Goal: Information Seeking & Learning: Learn about a topic

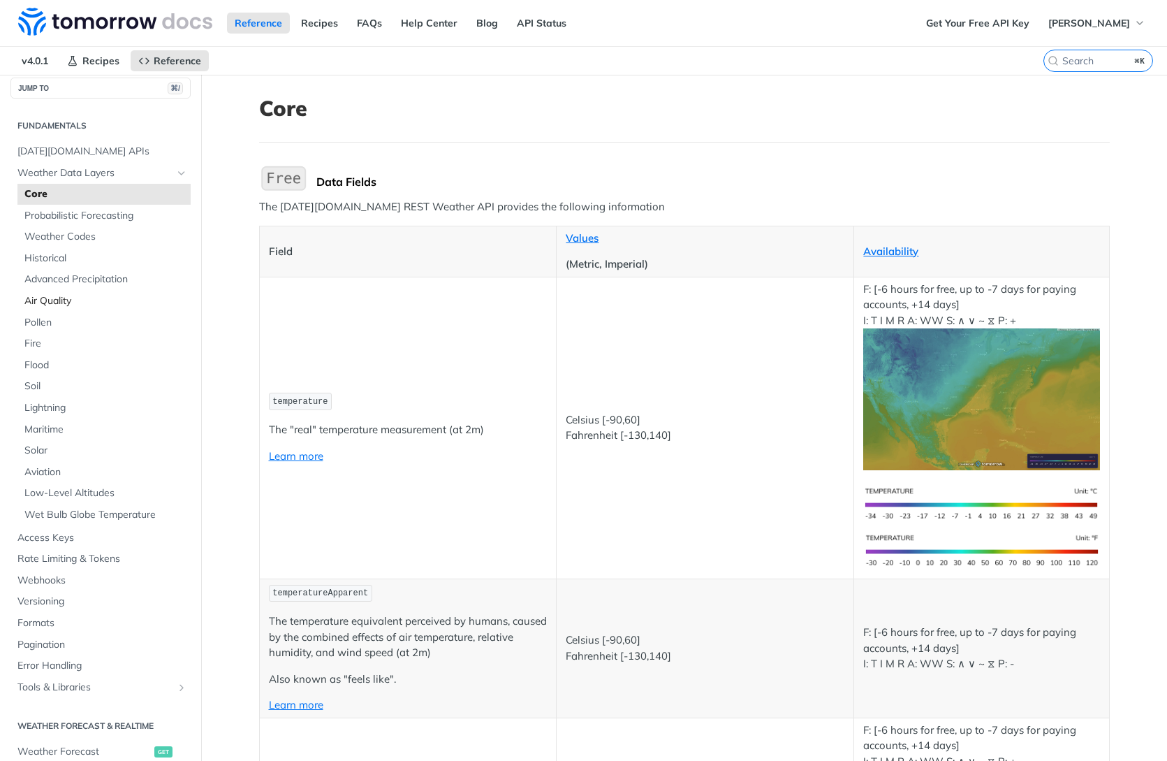
scroll to position [14, 0]
click at [107, 217] on span "Probabilistic Forecasting" at bounding box center [105, 213] width 163 height 14
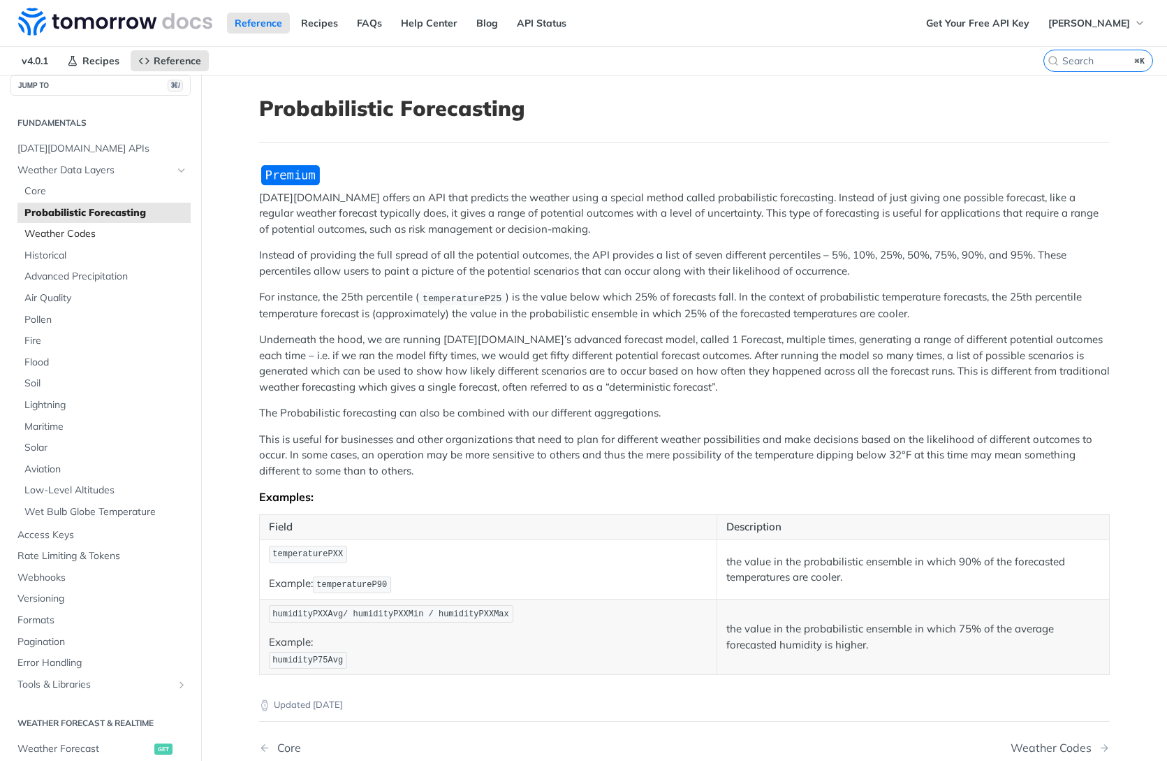
click at [82, 235] on span "Weather Codes" at bounding box center [105, 234] width 163 height 14
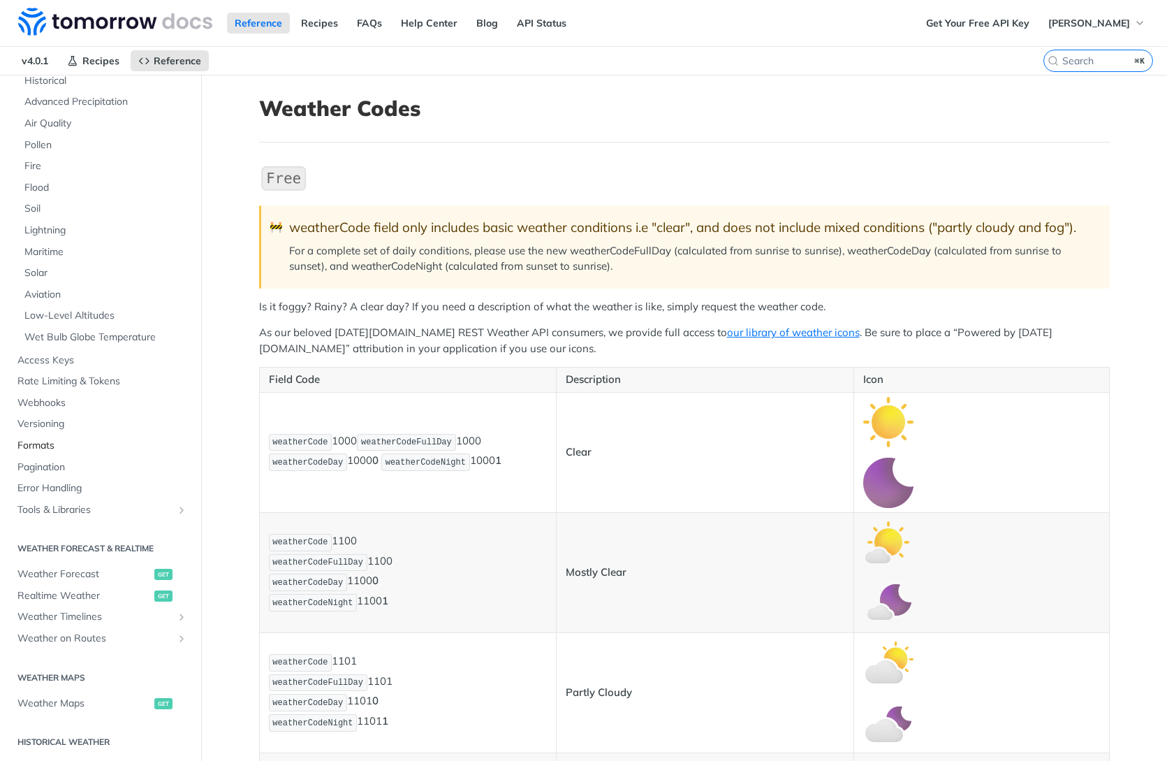
scroll to position [208, 0]
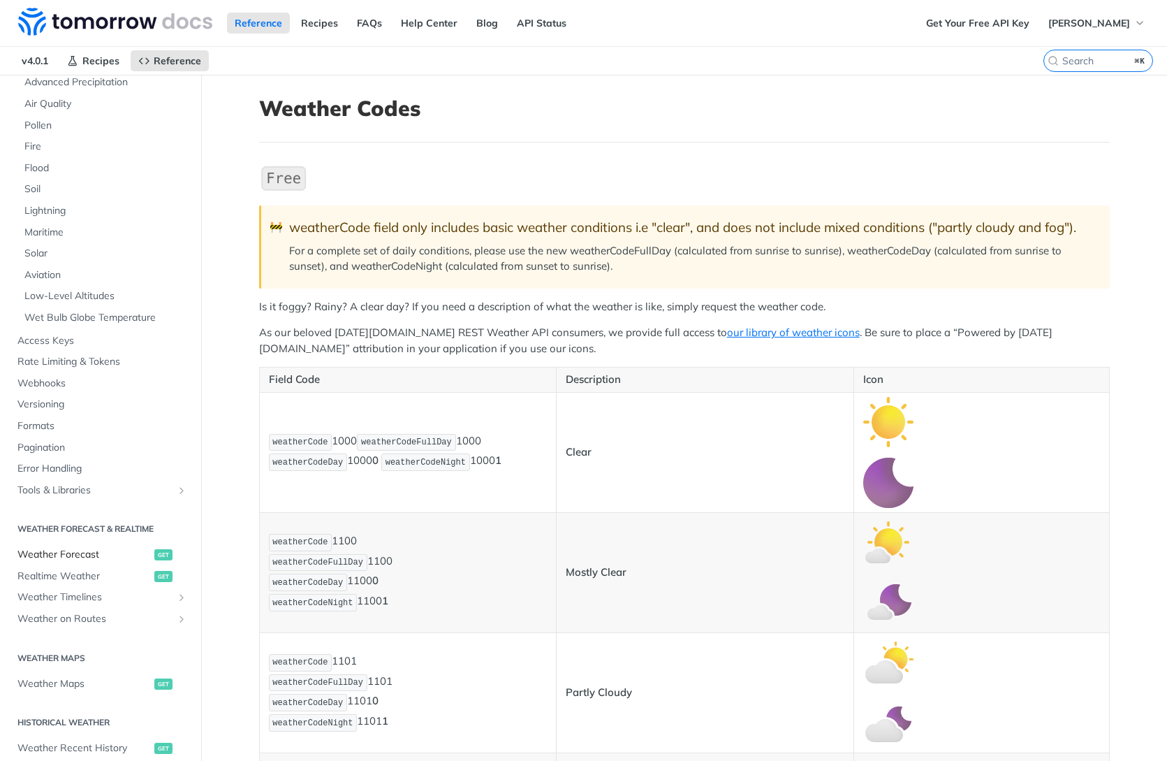
click at [105, 557] on span "Weather Forecast" at bounding box center [83, 555] width 133 height 14
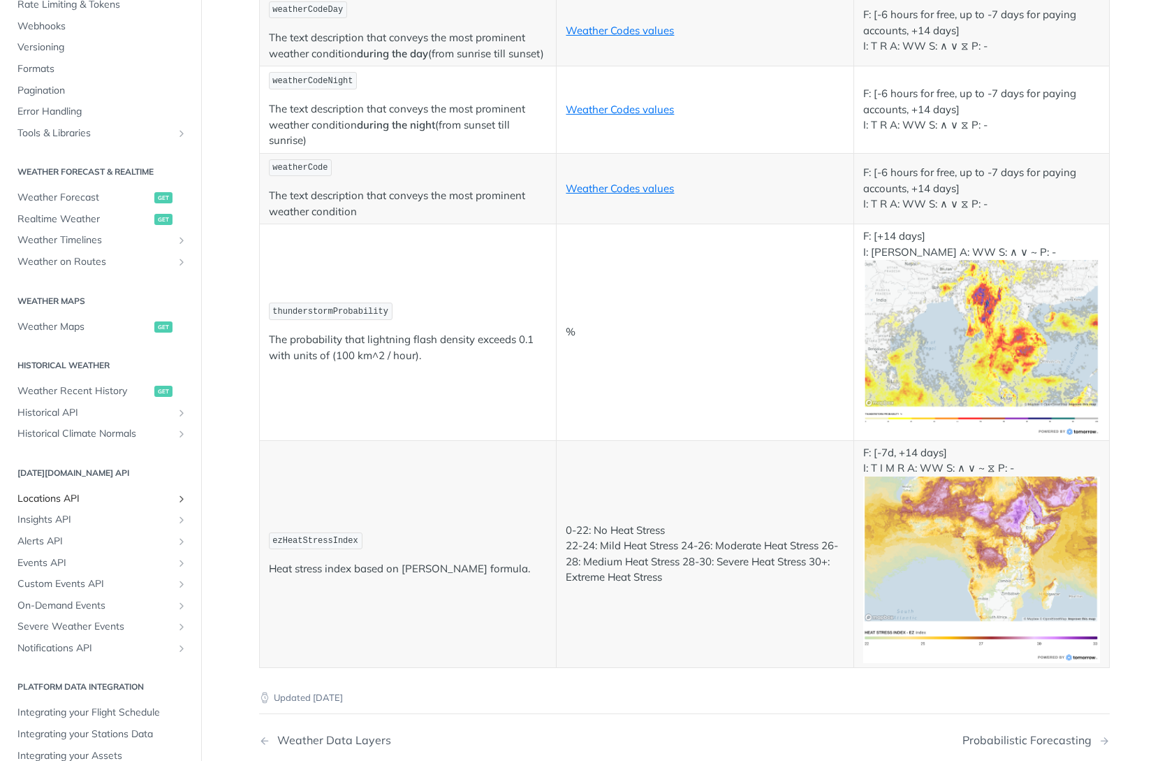
scroll to position [7248, 0]
click at [71, 329] on span "Weather Maps" at bounding box center [83, 327] width 133 height 14
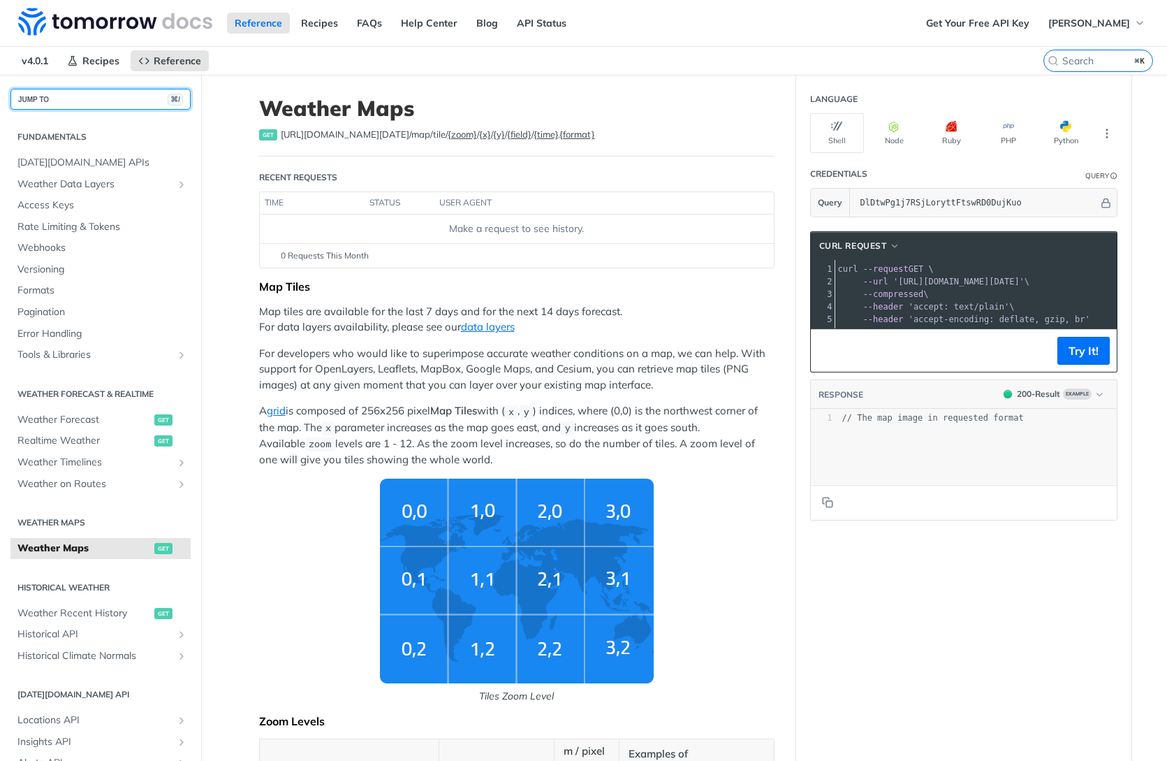
click at [119, 101] on button "JUMP TO ⌘/" at bounding box center [100, 99] width 180 height 21
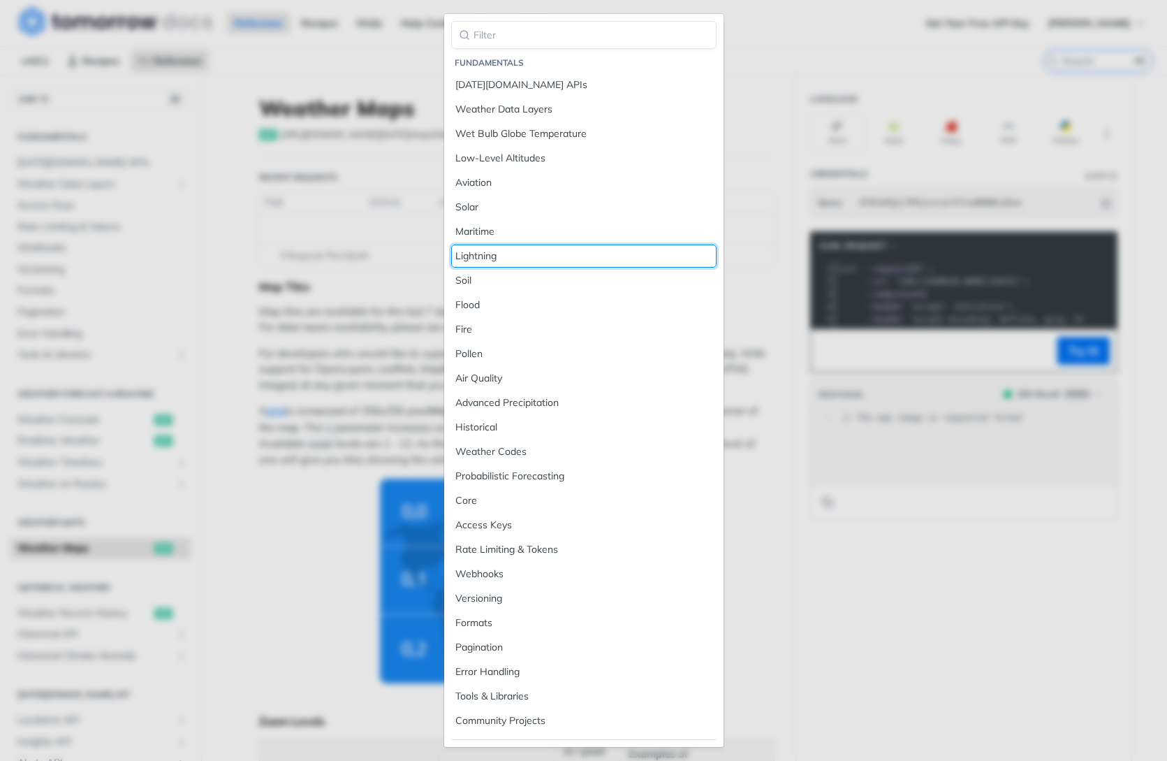
click at [499, 255] on div "Lightning" at bounding box center [583, 256] width 257 height 15
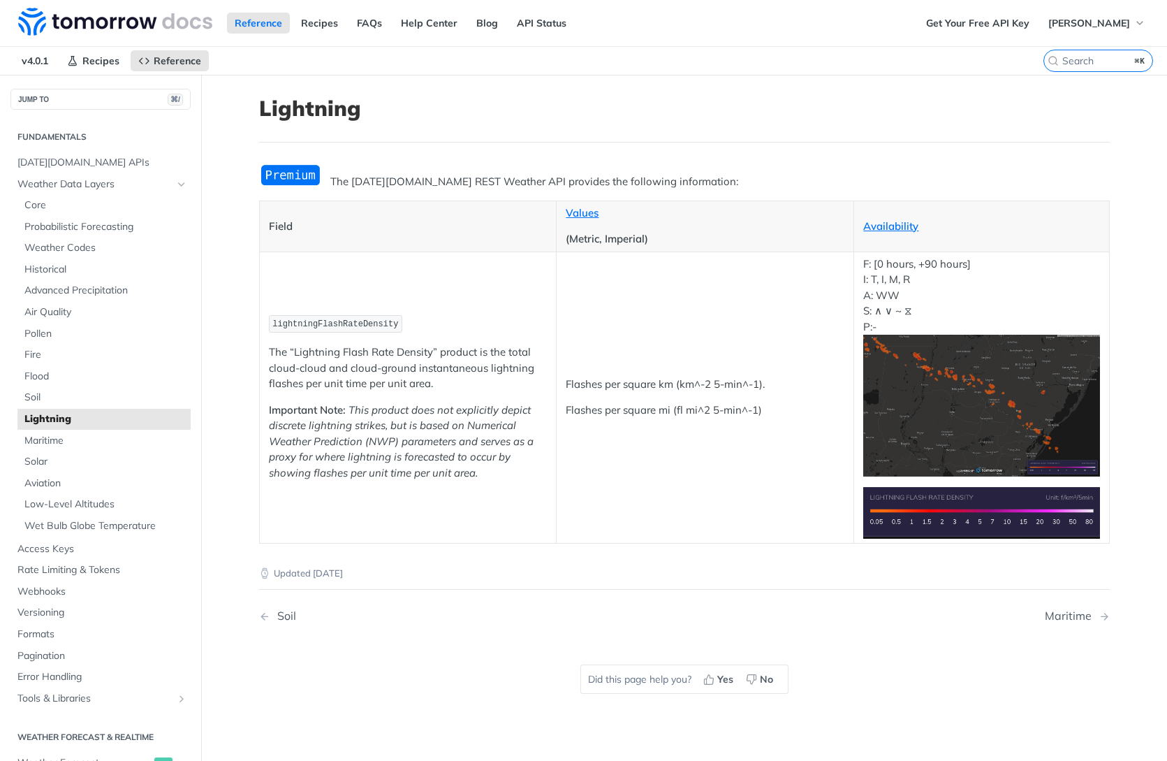
click at [1047, 433] on img "Expand image" at bounding box center [981, 406] width 236 height 142
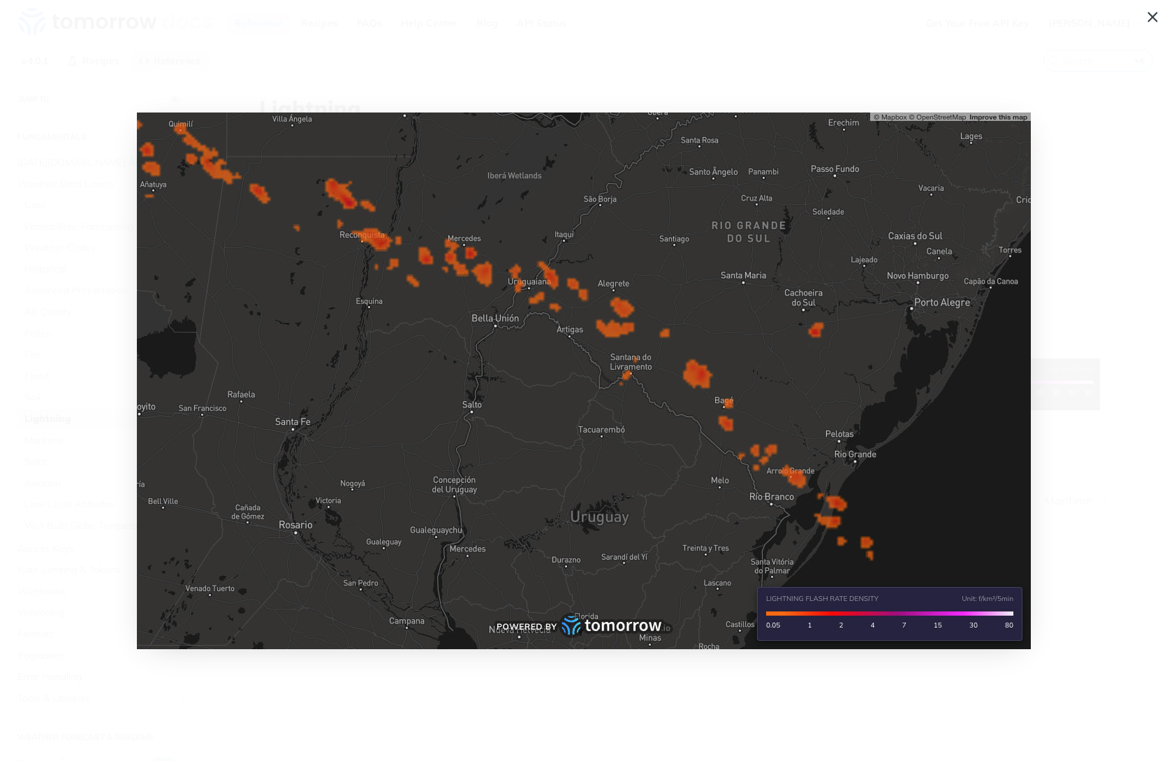
click at [1067, 446] on span "Collapse image" at bounding box center [583, 380] width 1167 height 761
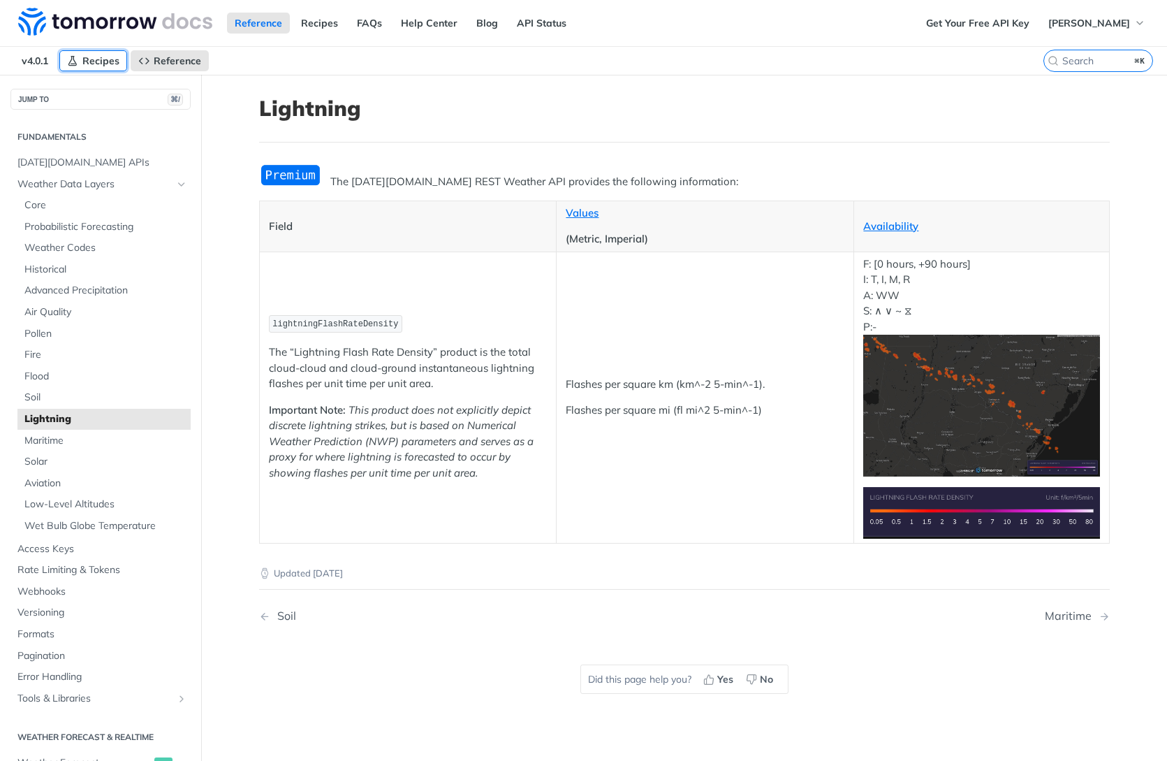
click at [95, 63] on span "Recipes" at bounding box center [100, 60] width 37 height 13
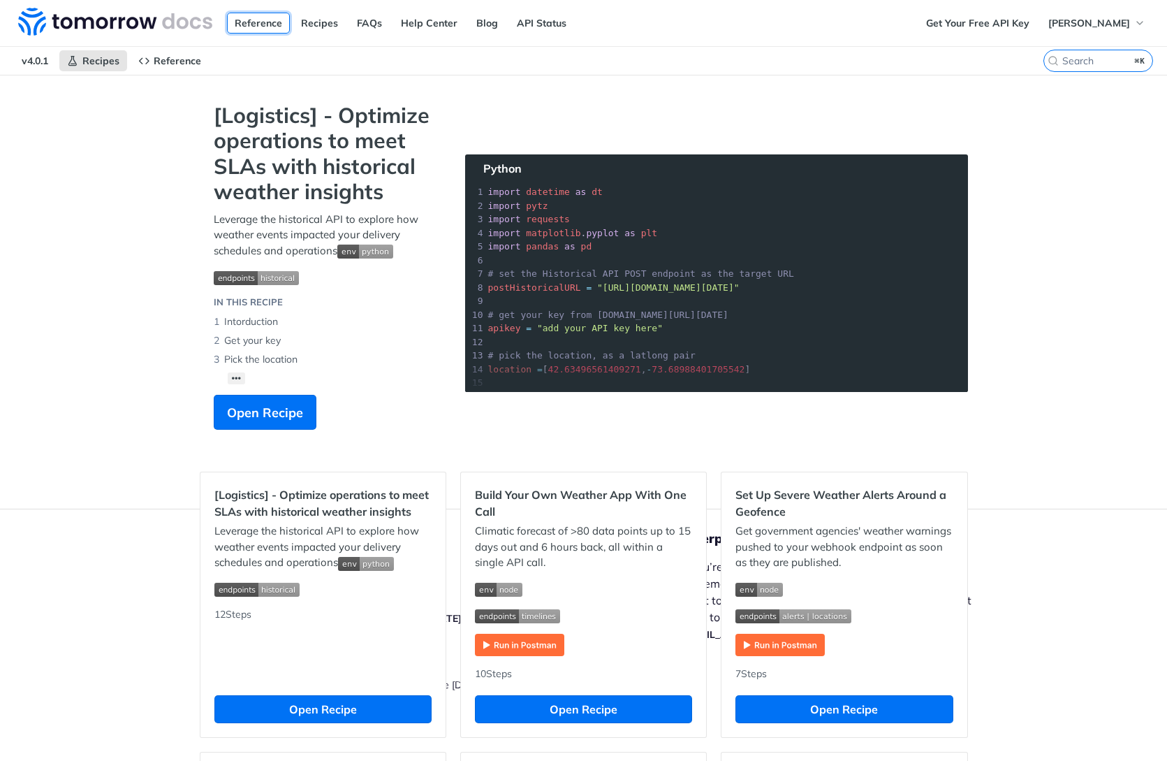
click at [270, 24] on link "Reference" at bounding box center [258, 23] width 63 height 21
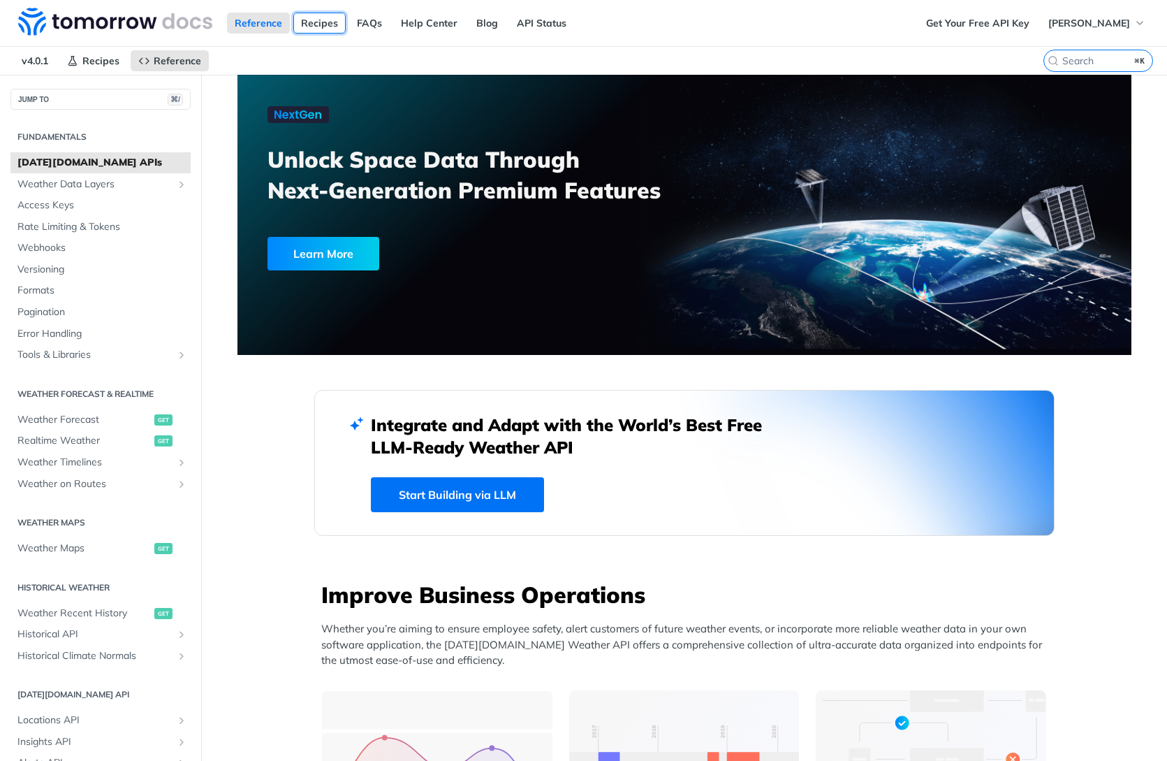
click at [324, 24] on link "Recipes" at bounding box center [319, 23] width 52 height 21
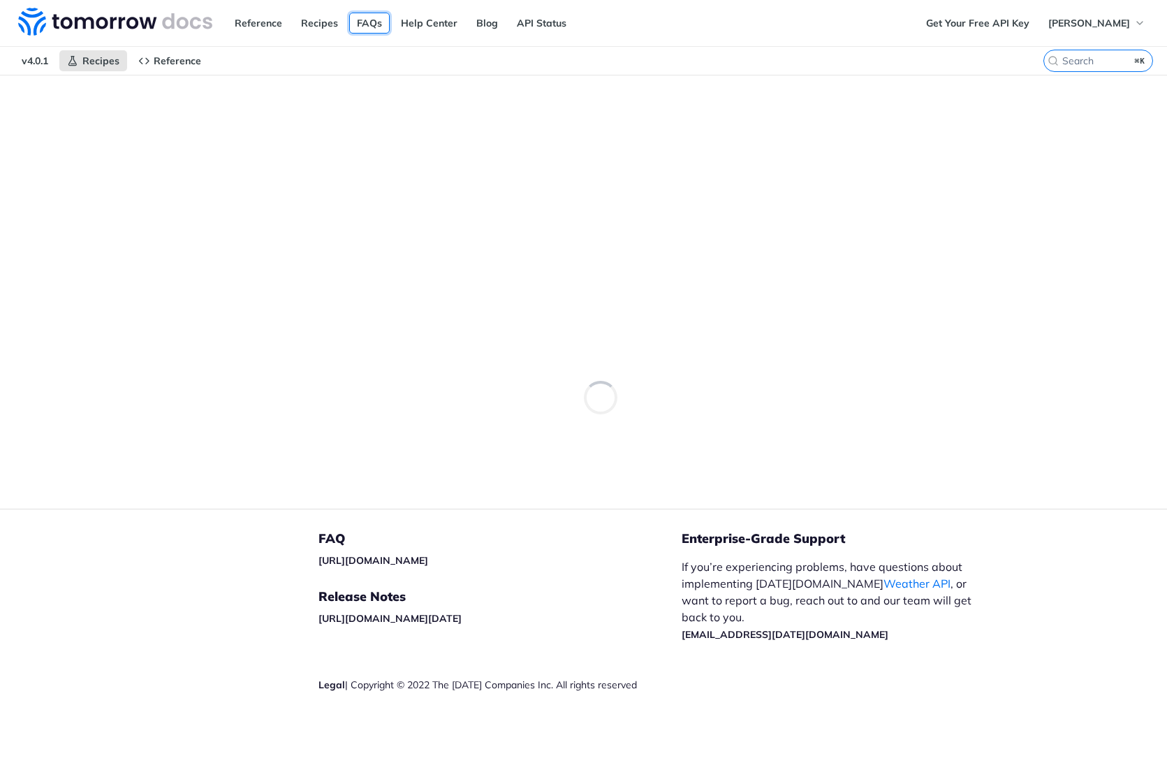
click at [365, 26] on link "FAQs" at bounding box center [369, 23] width 41 height 21
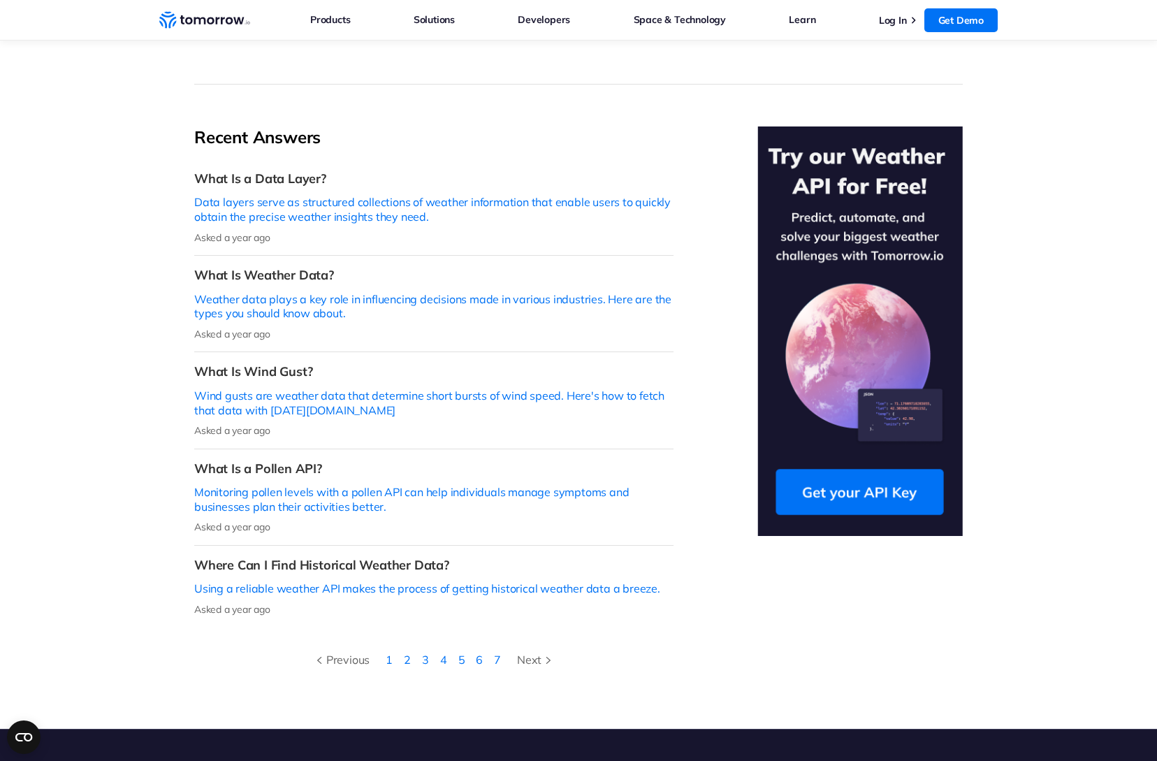
scroll to position [571, 0]
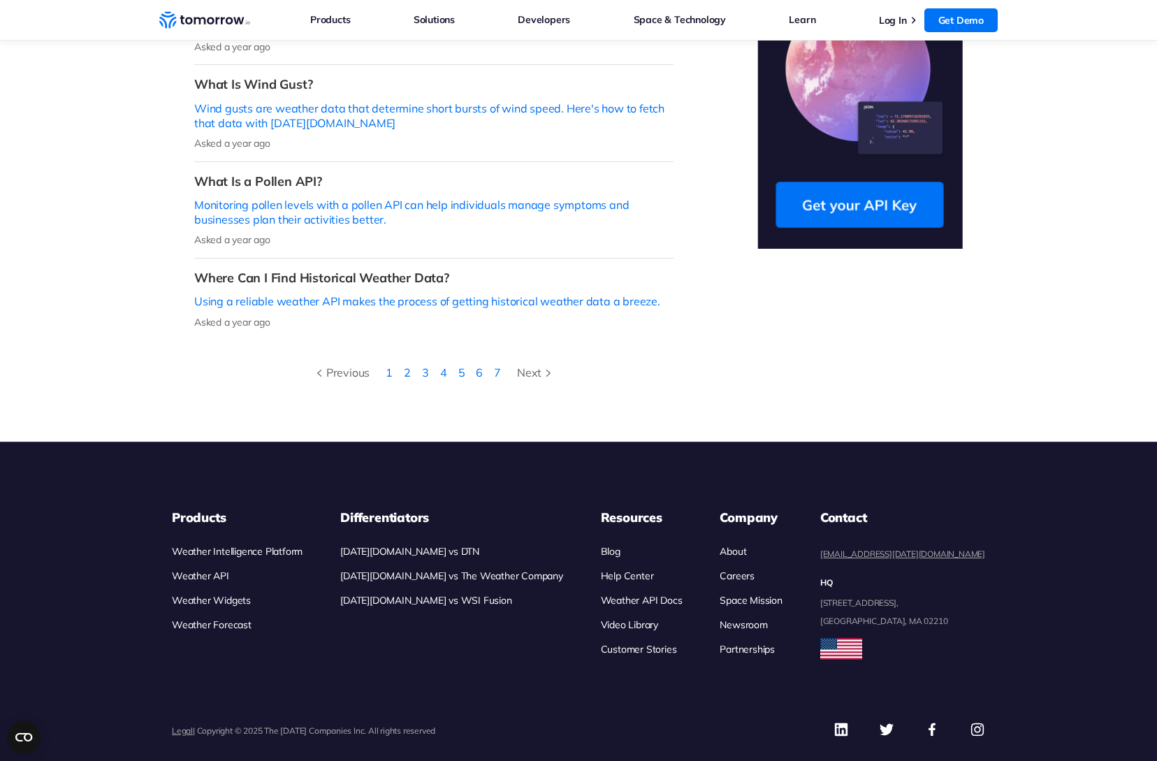
click at [247, 545] on link "Weather Intelligence Platform" at bounding box center [237, 551] width 131 height 13
